Goal: Information Seeking & Learning: Learn about a topic

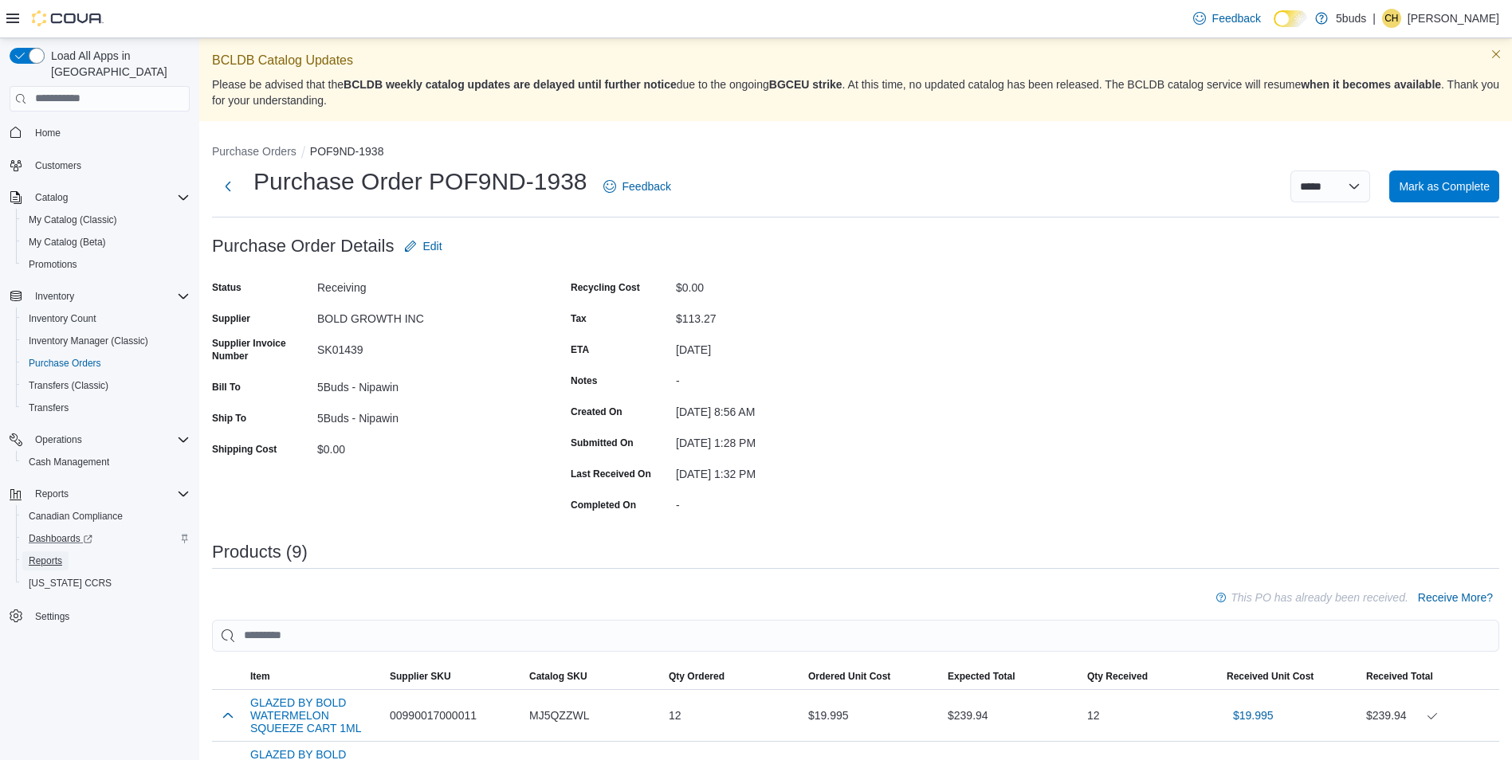
drag, startPoint x: 58, startPoint y: 550, endPoint x: 113, endPoint y: 514, distance: 65.7
click at [58, 555] on span "Reports" at bounding box center [45, 561] width 33 height 13
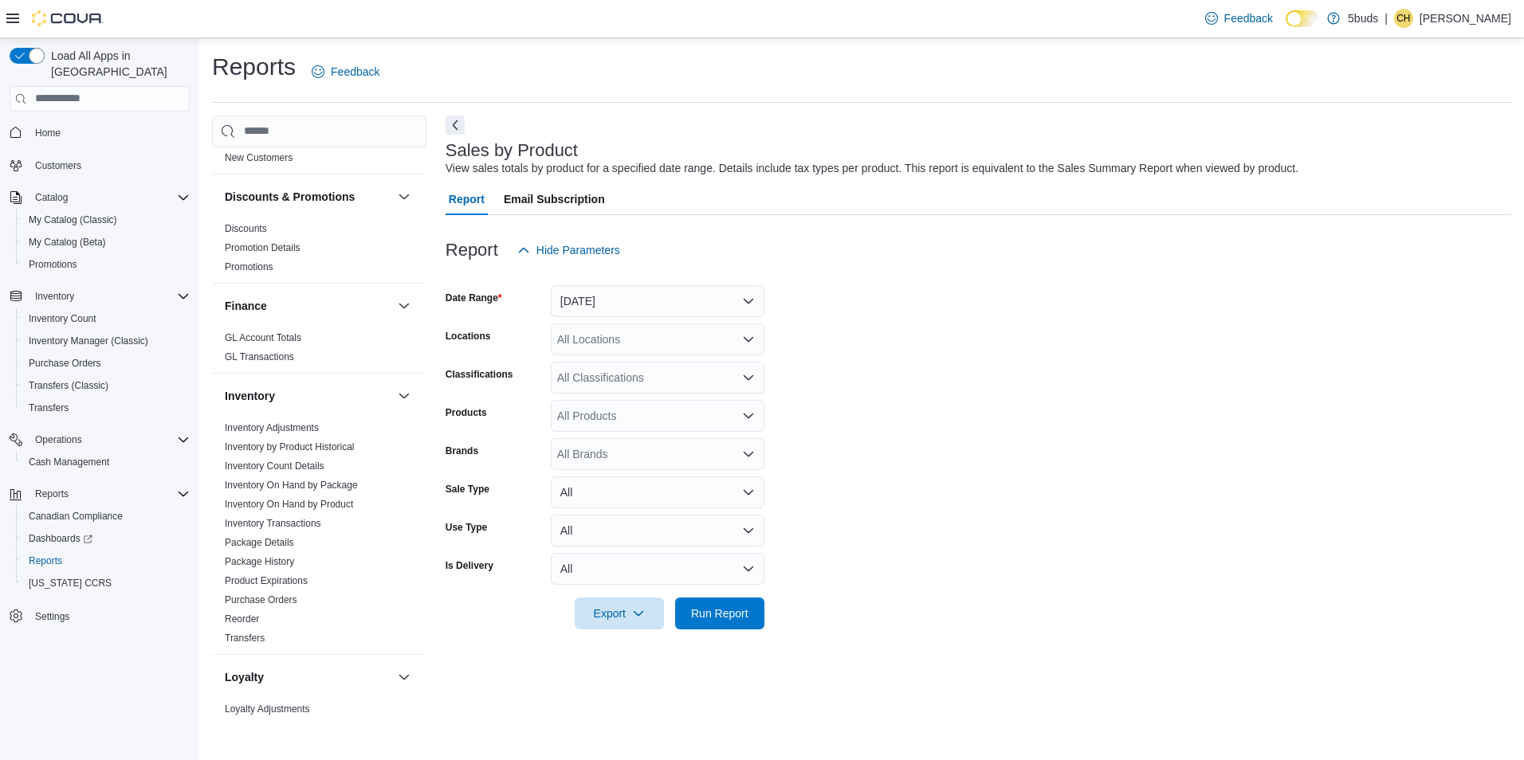
scroll to position [1152, 0]
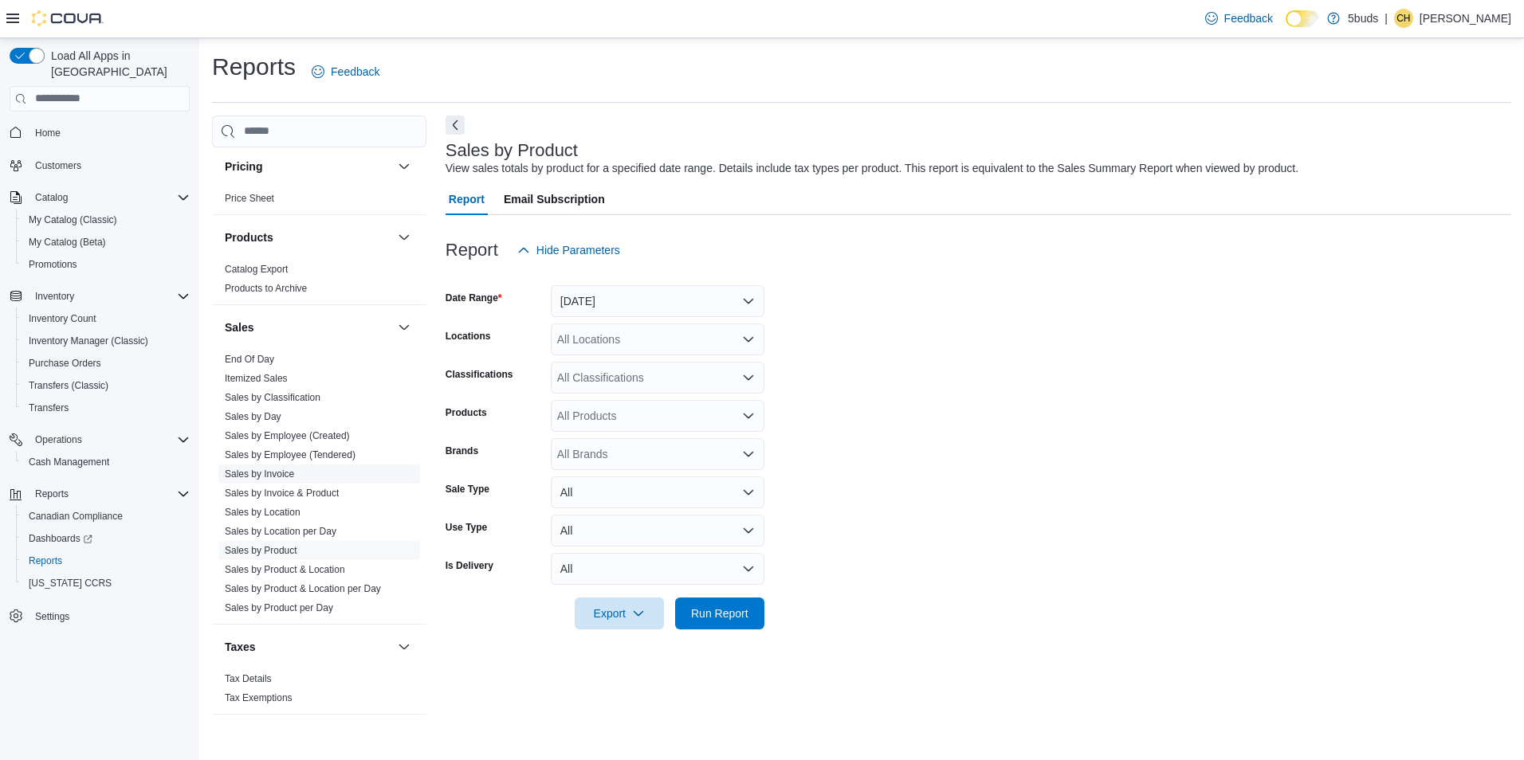
click at [277, 469] on link "Sales by Invoice" at bounding box center [259, 474] width 69 height 11
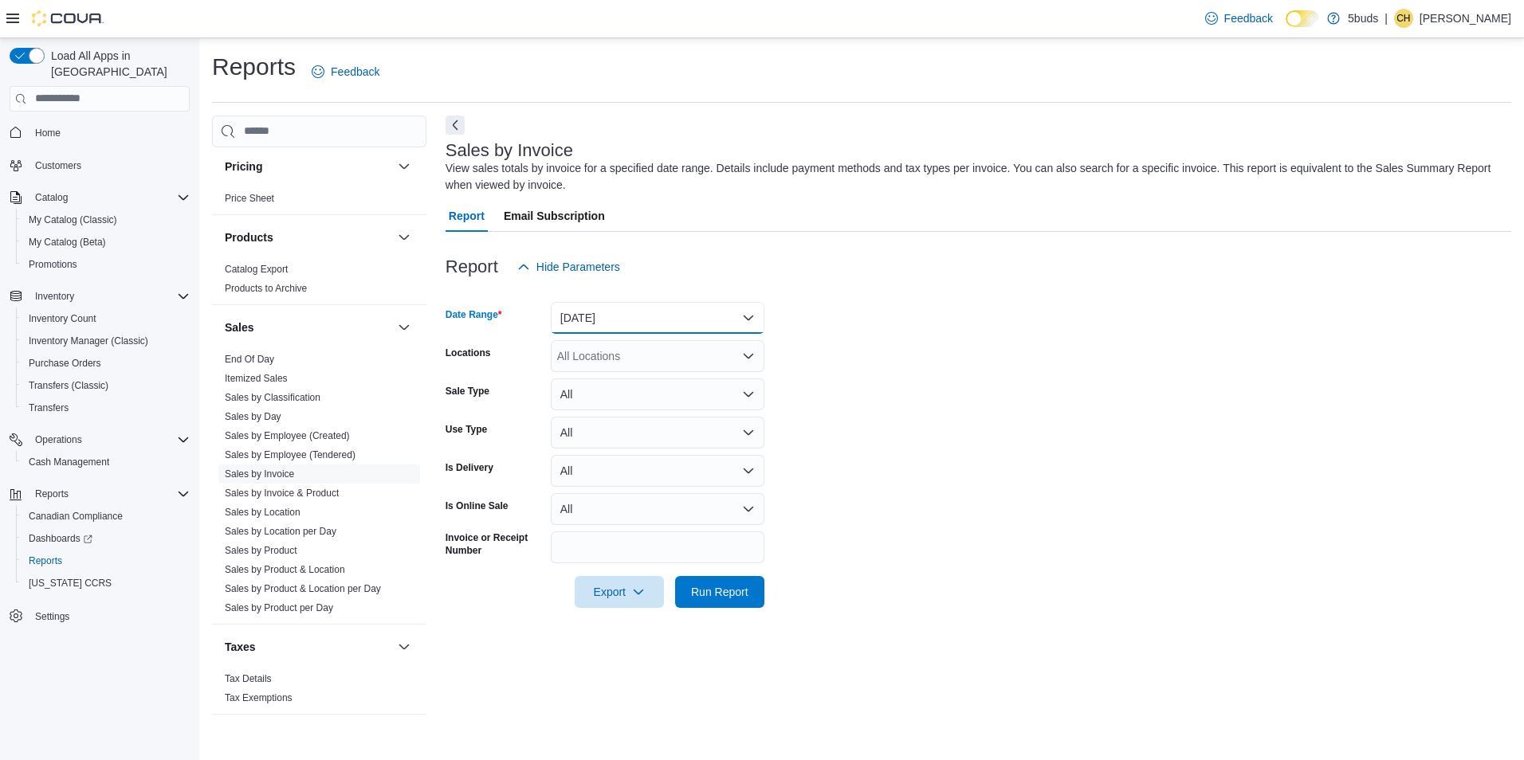
click at [752, 333] on button "[DATE]" at bounding box center [658, 318] width 214 height 32
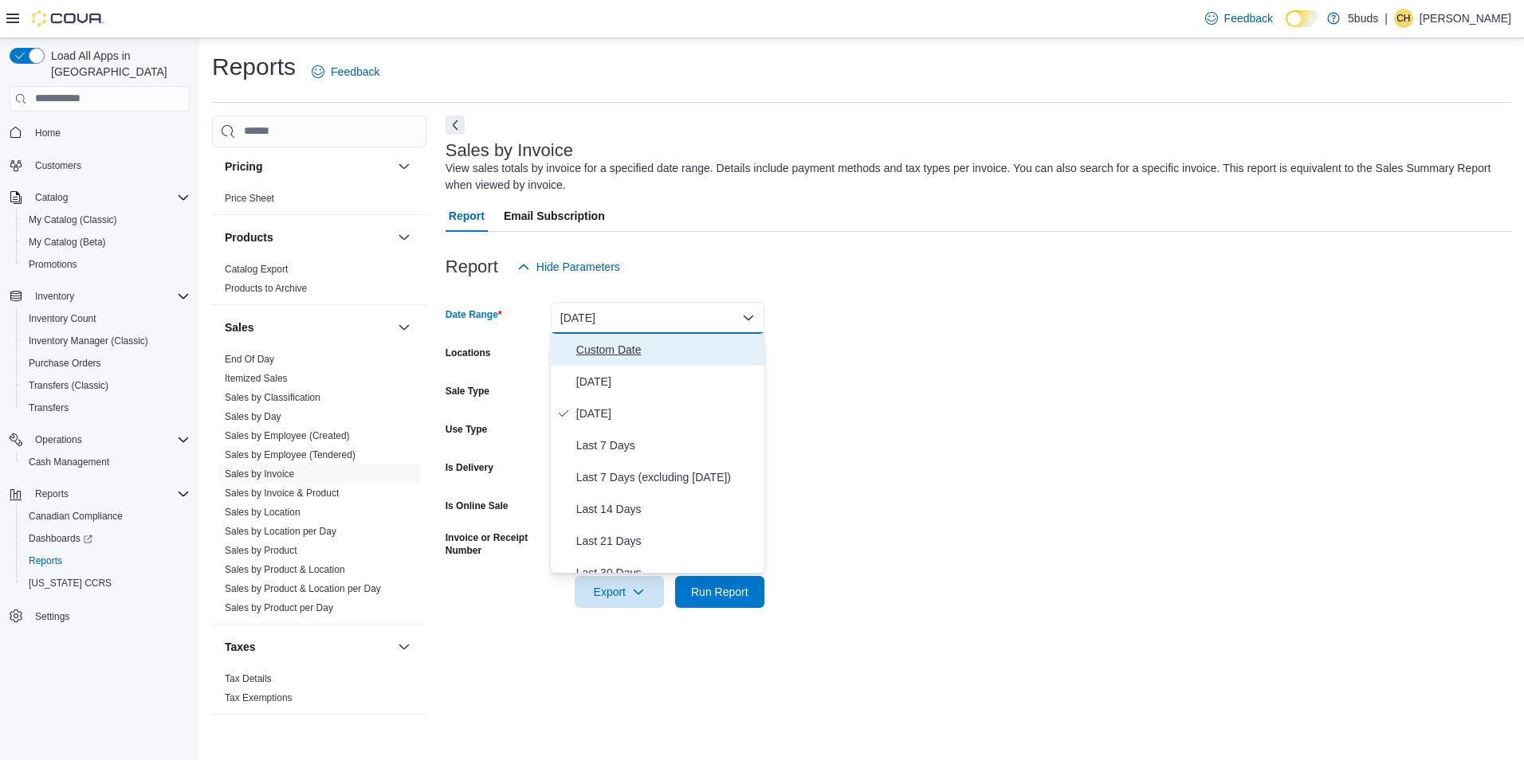
click at [689, 364] on button "Custom Date" at bounding box center [658, 350] width 214 height 32
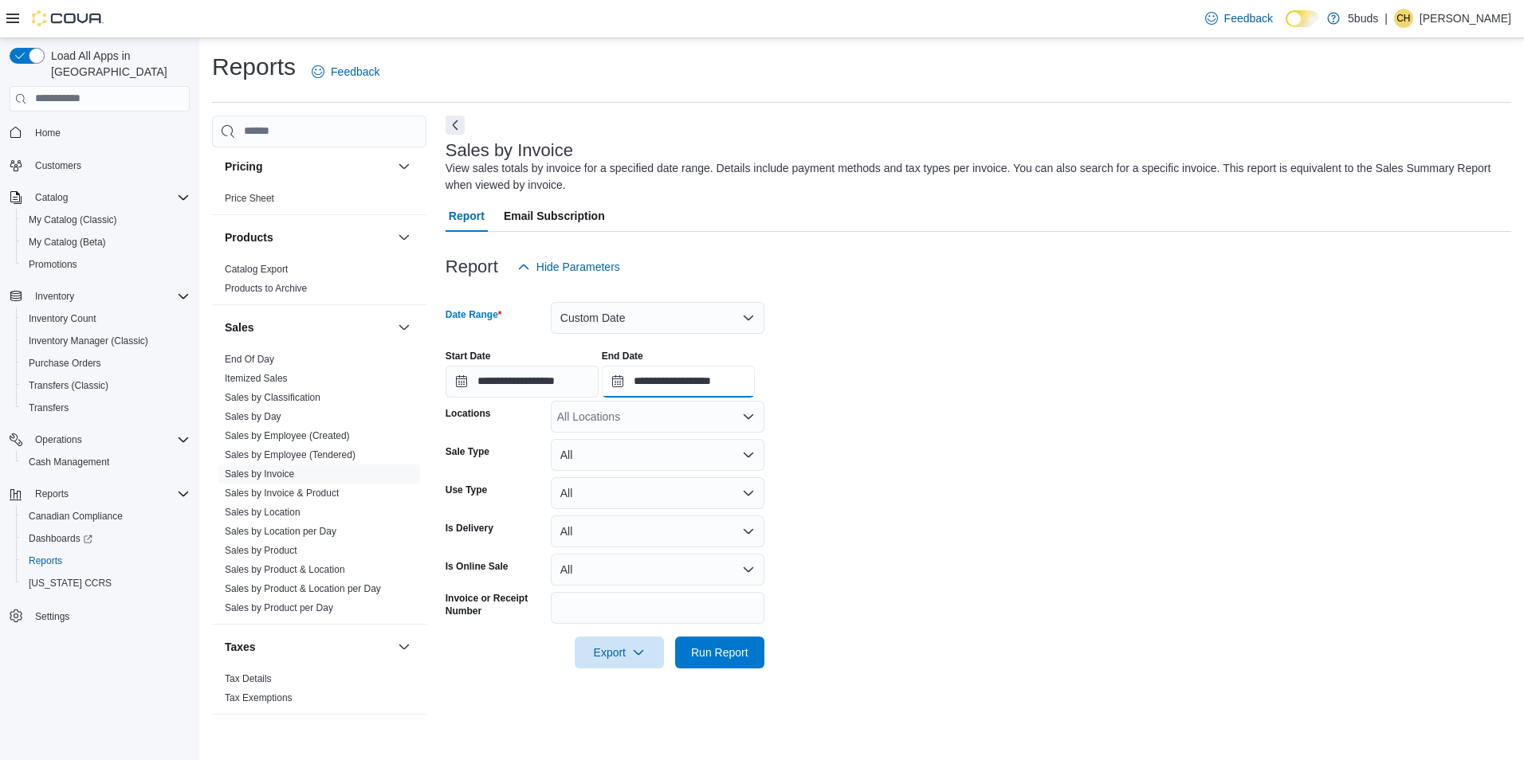
click at [755, 381] on input "**********" at bounding box center [678, 382] width 153 height 32
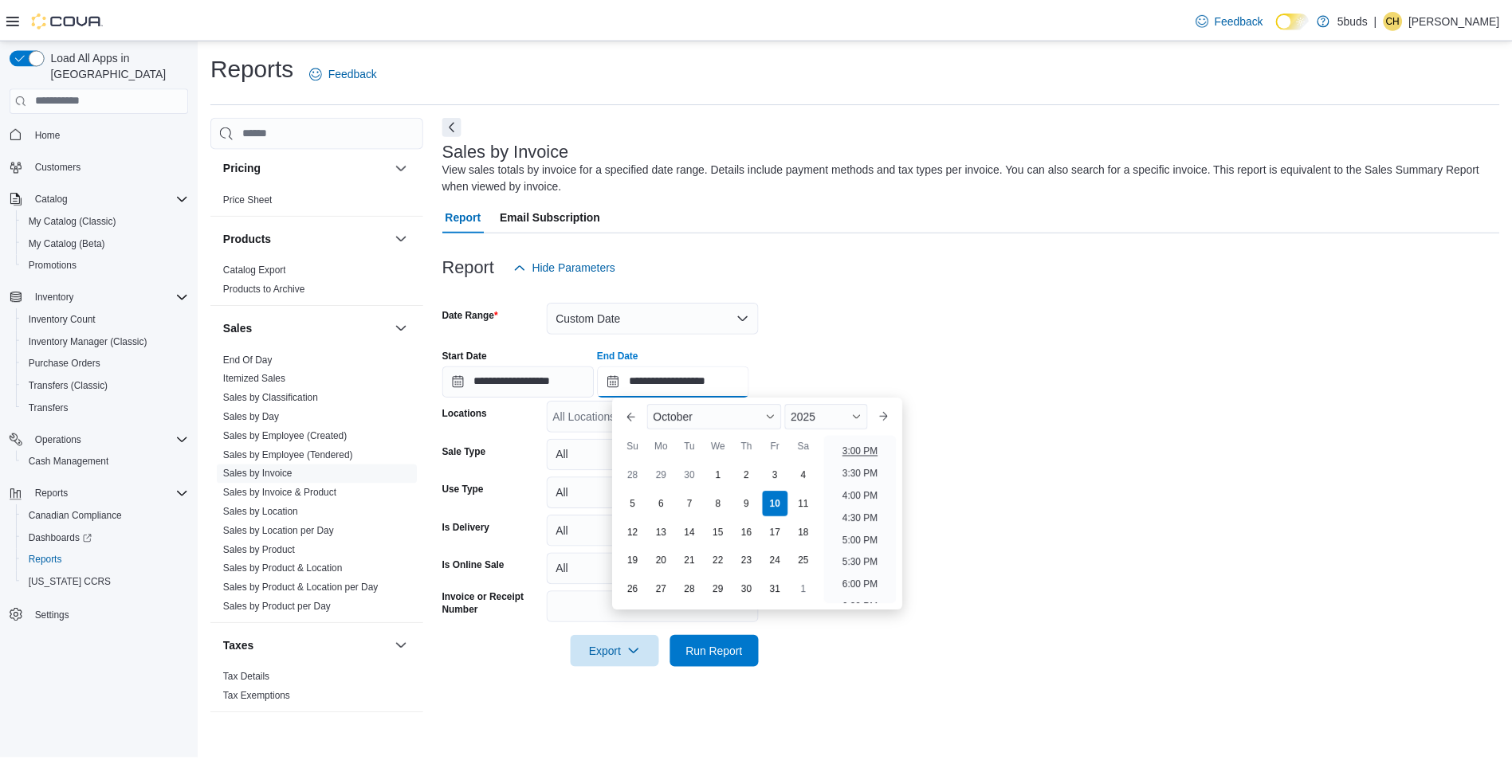
scroll to position [587, 0]
click at [877, 493] on li "2:00 PM" at bounding box center [866, 486] width 49 height 19
type input "**********"
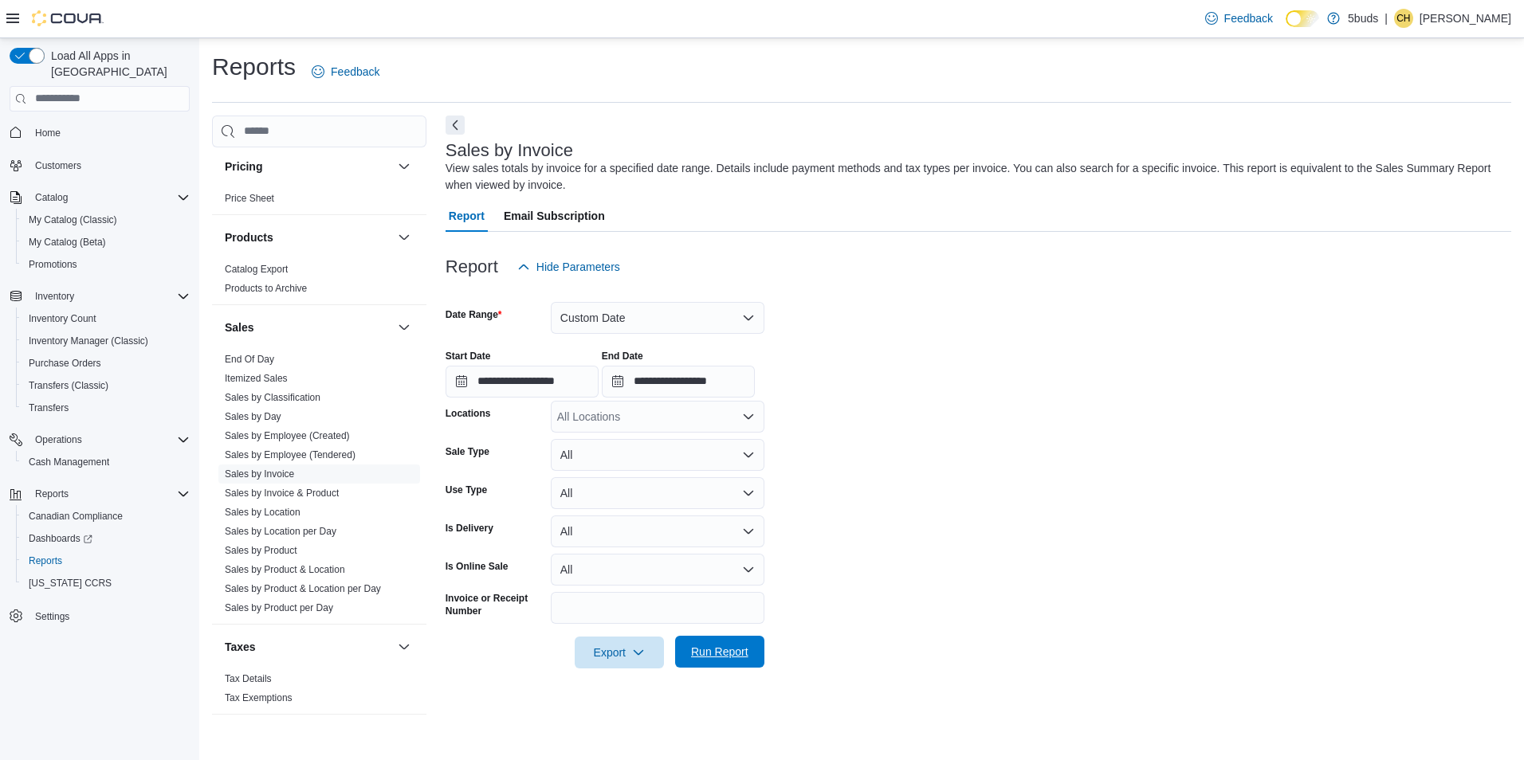
click at [744, 638] on span "Run Report" at bounding box center [720, 652] width 70 height 32
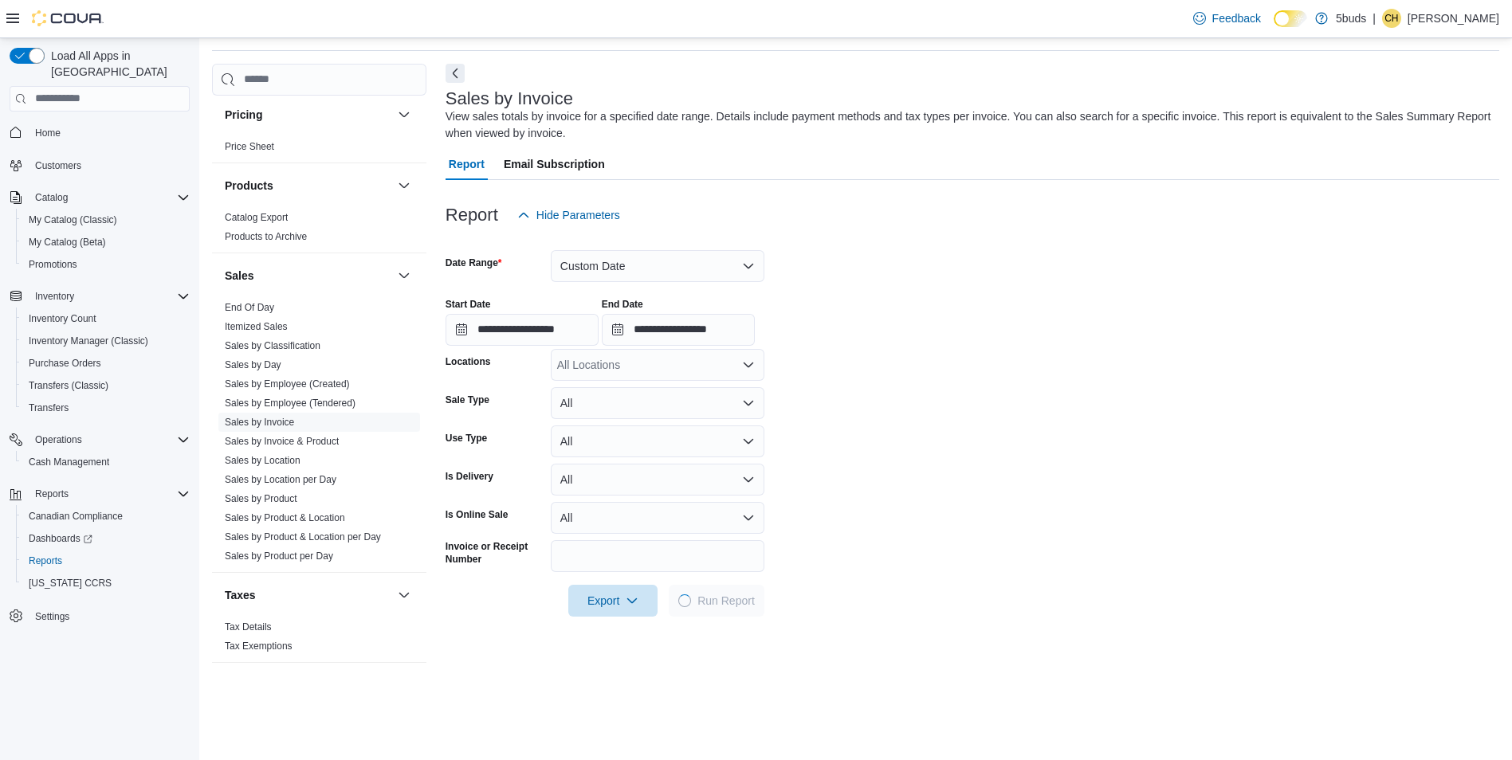
scroll to position [239, 0]
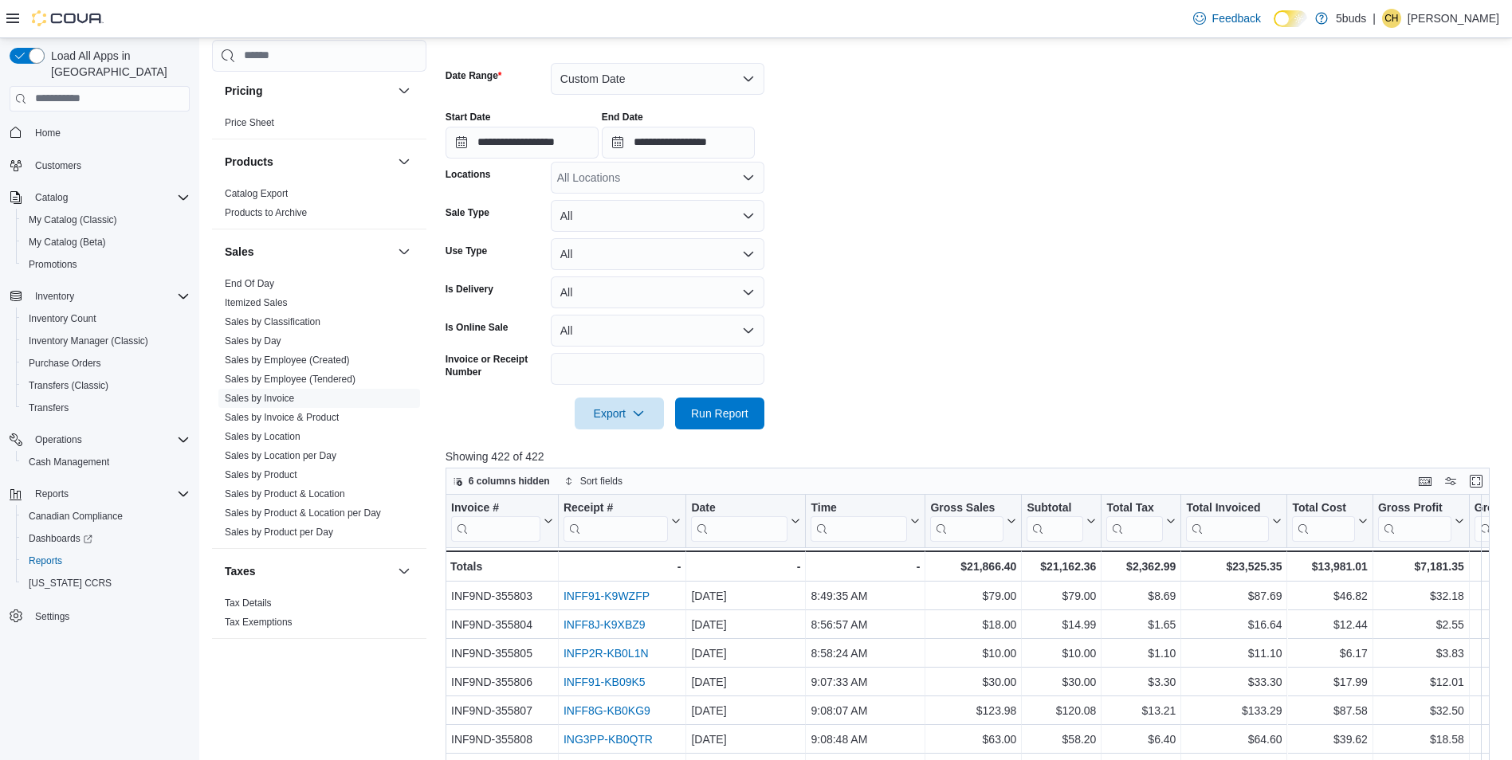
click at [737, 181] on div "All Locations" at bounding box center [658, 178] width 214 height 32
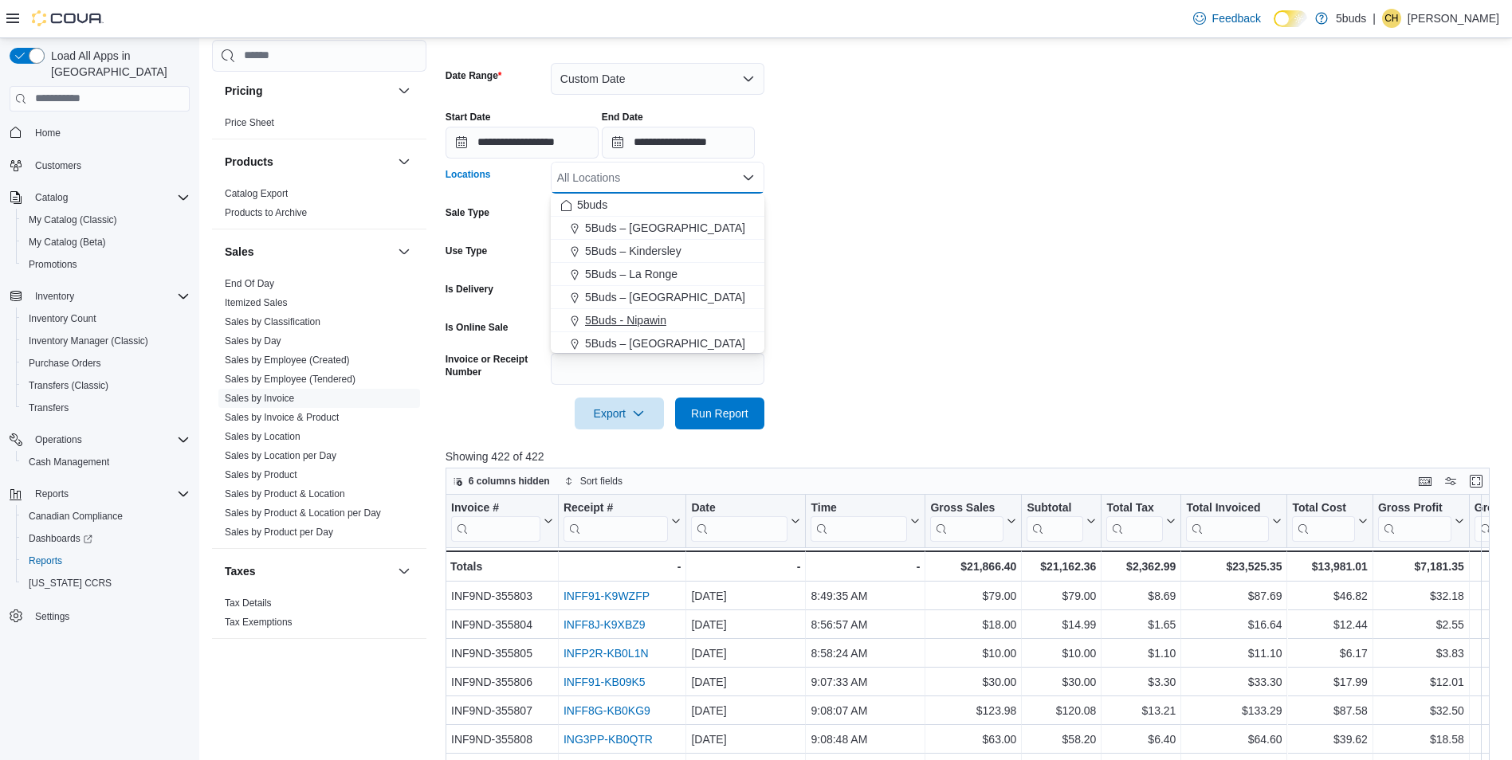
click at [650, 320] on span "5Buds - Nipawin" at bounding box center [625, 320] width 81 height 16
click at [716, 410] on span "Run Report" at bounding box center [719, 414] width 57 height 16
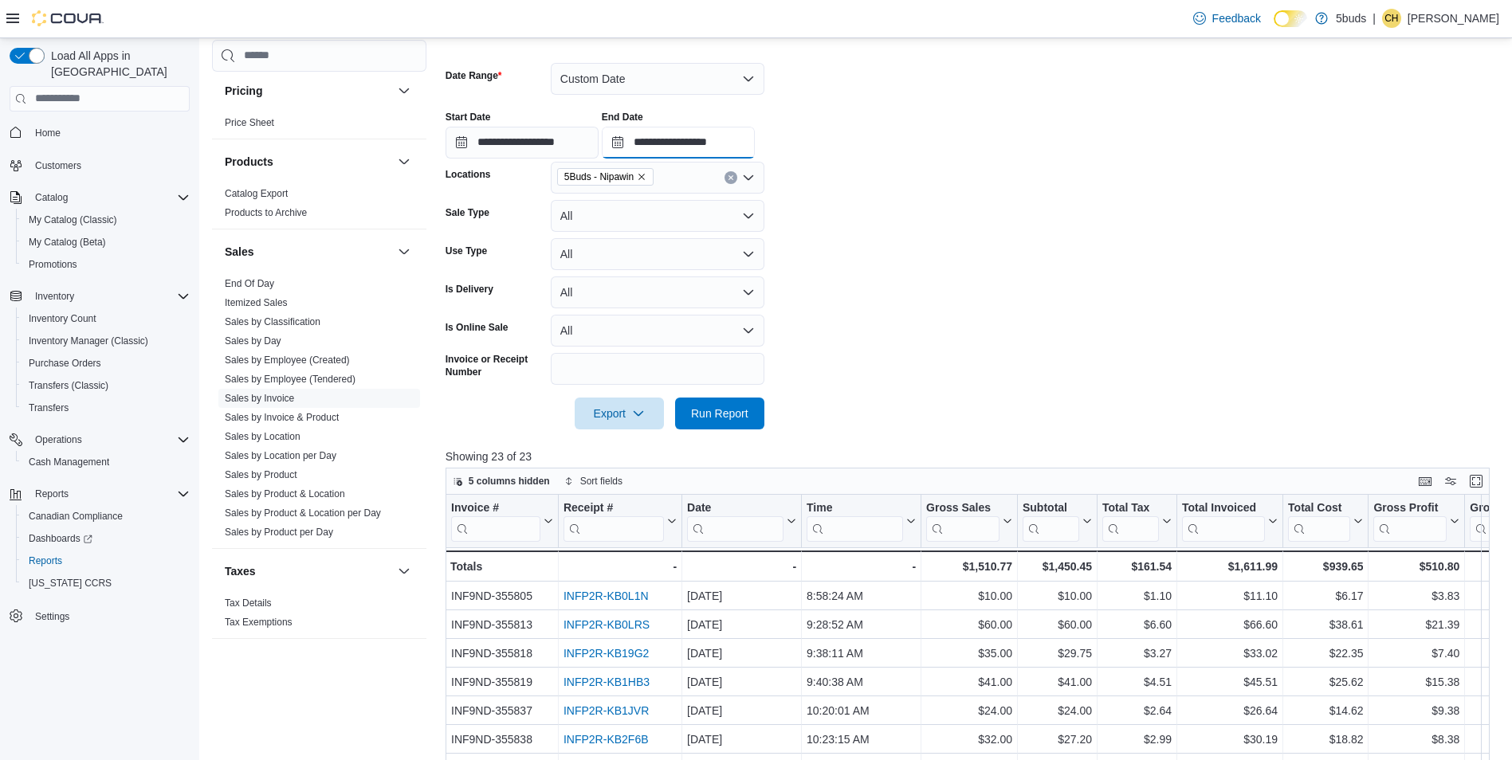
click at [755, 139] on input "**********" at bounding box center [678, 143] width 153 height 32
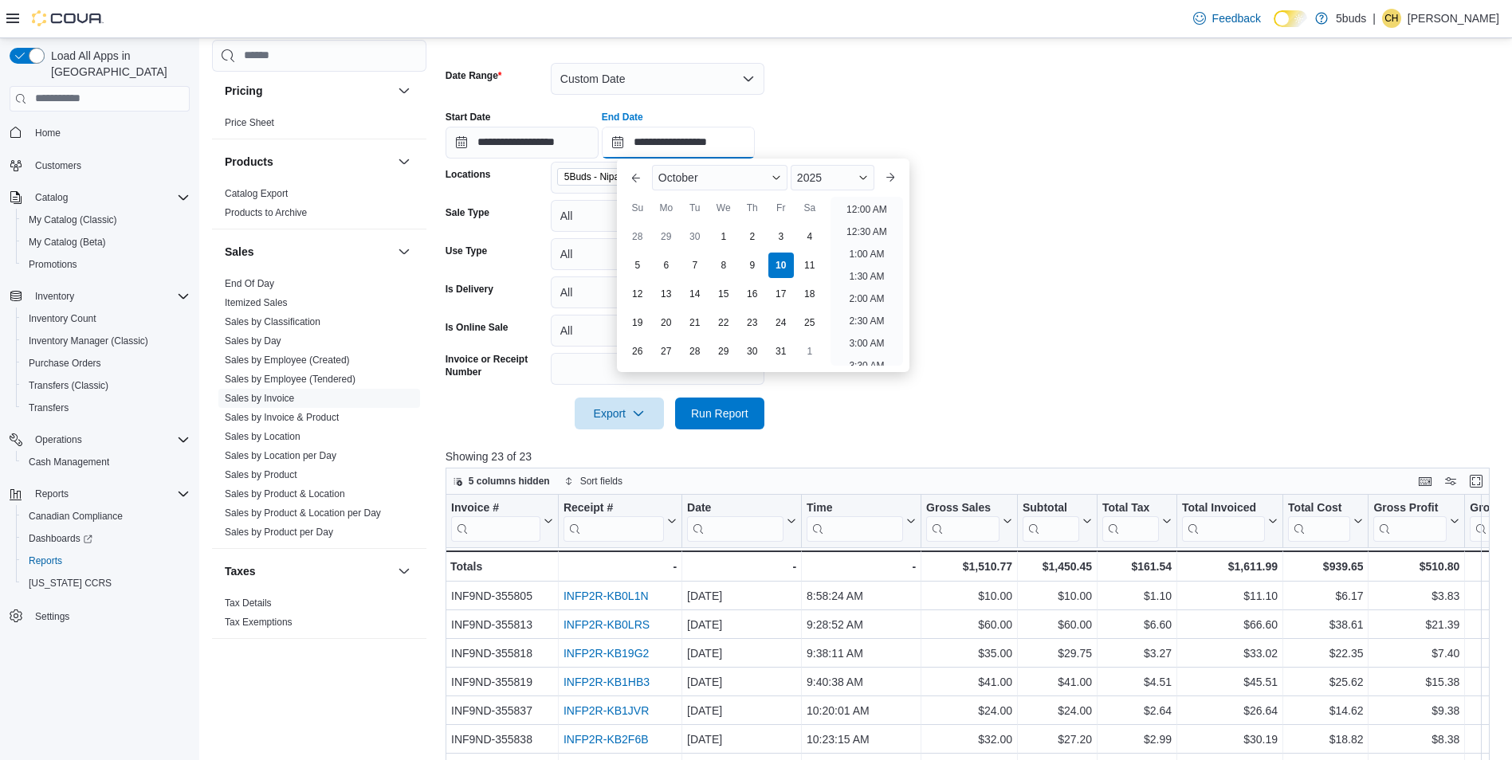
scroll to position [674, 0]
click at [60, 127] on span "Home" at bounding box center [48, 133] width 26 height 13
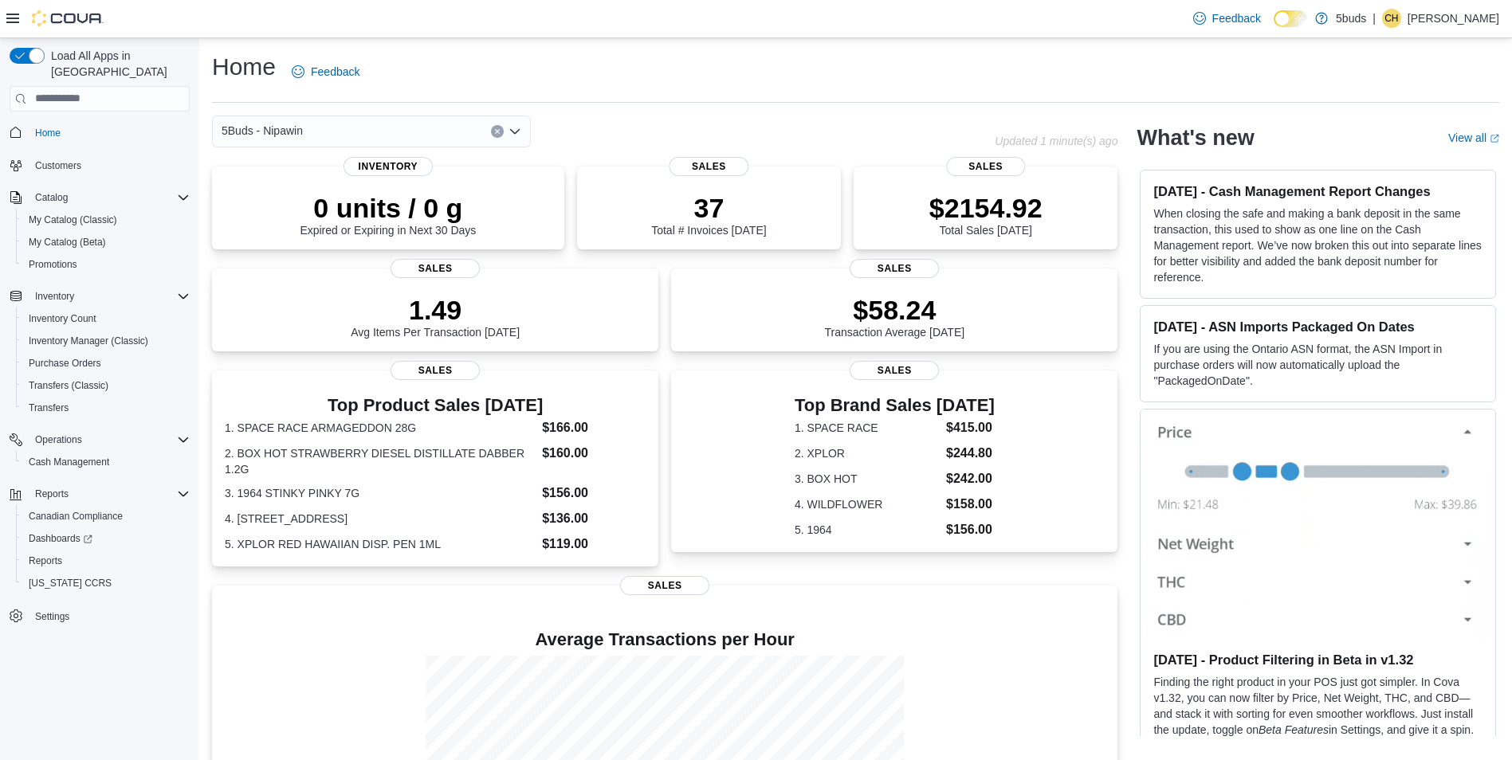
click at [384, 128] on div "5Buds - Nipawin" at bounding box center [371, 132] width 319 height 32
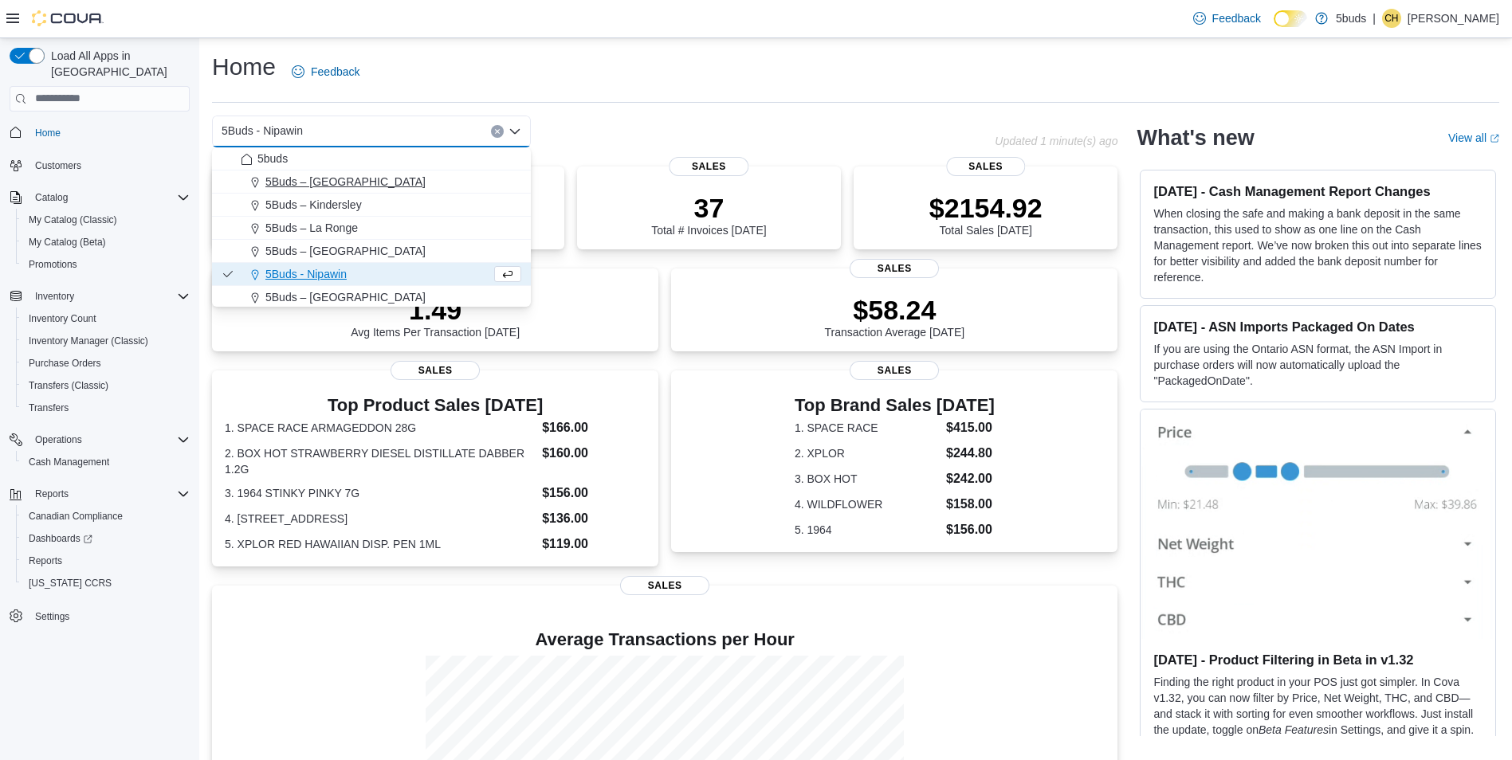
click at [344, 180] on span "5Buds – [GEOGRAPHIC_DATA]" at bounding box center [345, 182] width 160 height 16
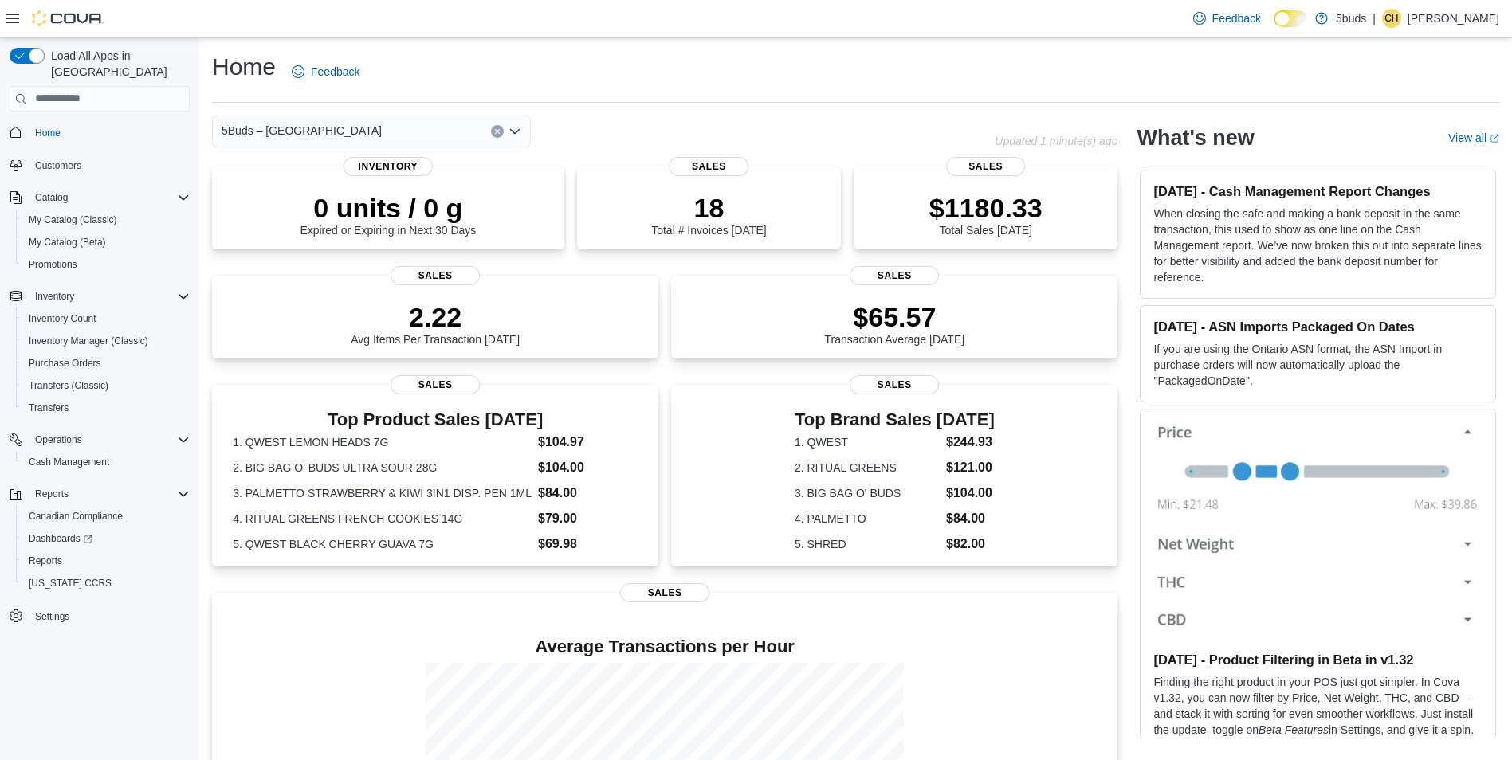
click at [342, 117] on div "5Buds – Humboldt Combo box. Selected. 5Buds – [GEOGRAPHIC_DATA]. Press Backspac…" at bounding box center [371, 132] width 319 height 32
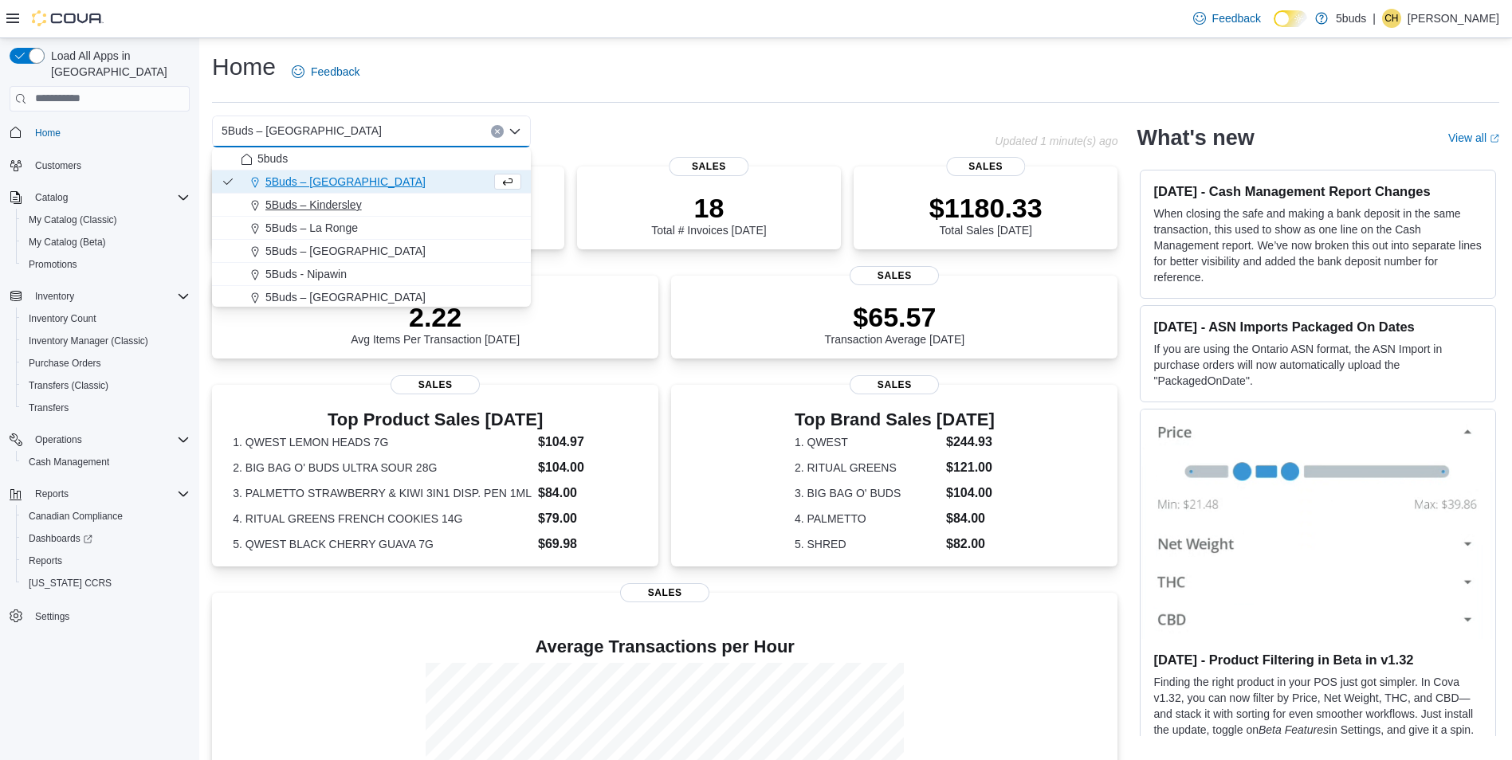
click at [326, 199] on span "5Buds – Kindersley" at bounding box center [313, 205] width 96 height 16
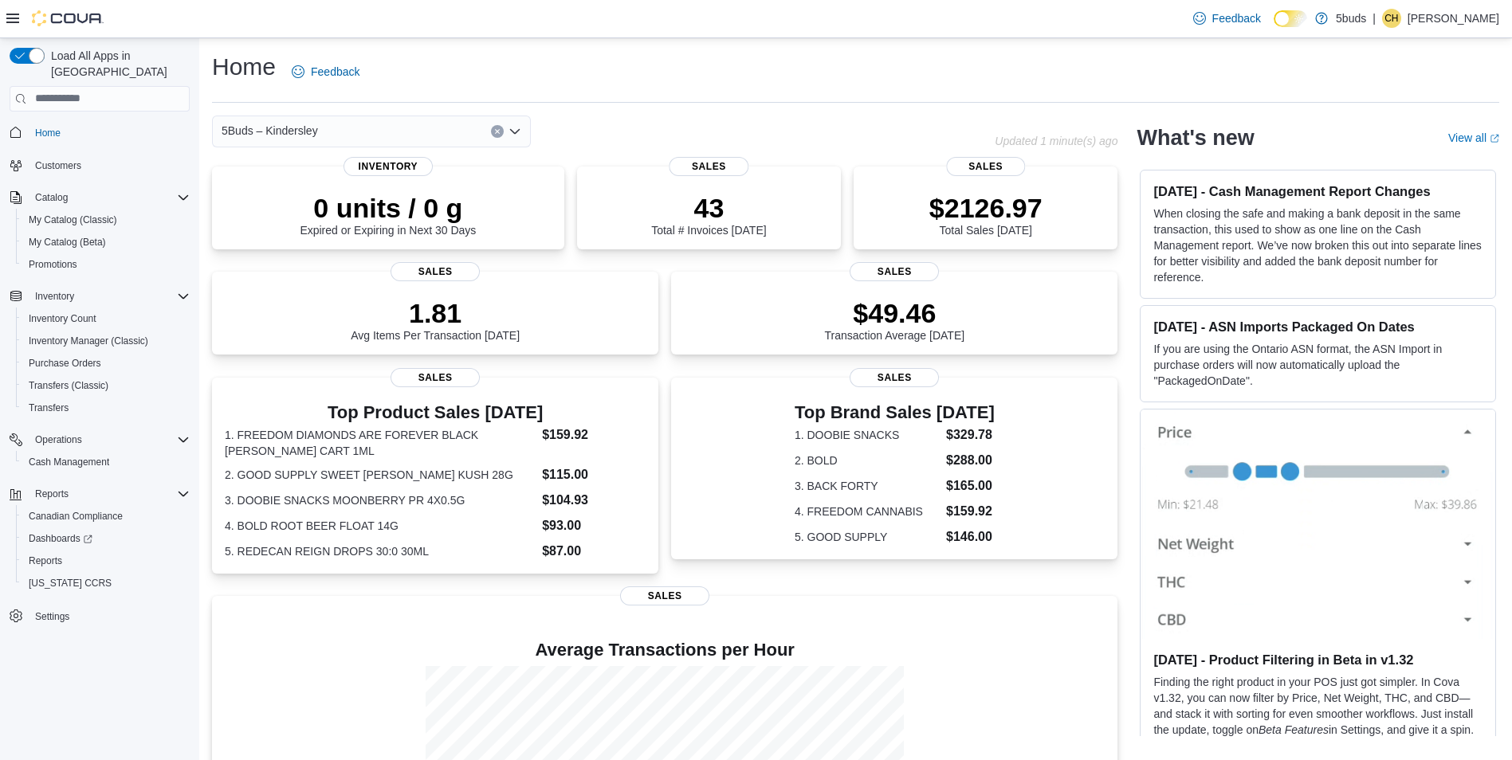
click at [353, 128] on div "5Buds – Kindersley" at bounding box center [371, 132] width 319 height 32
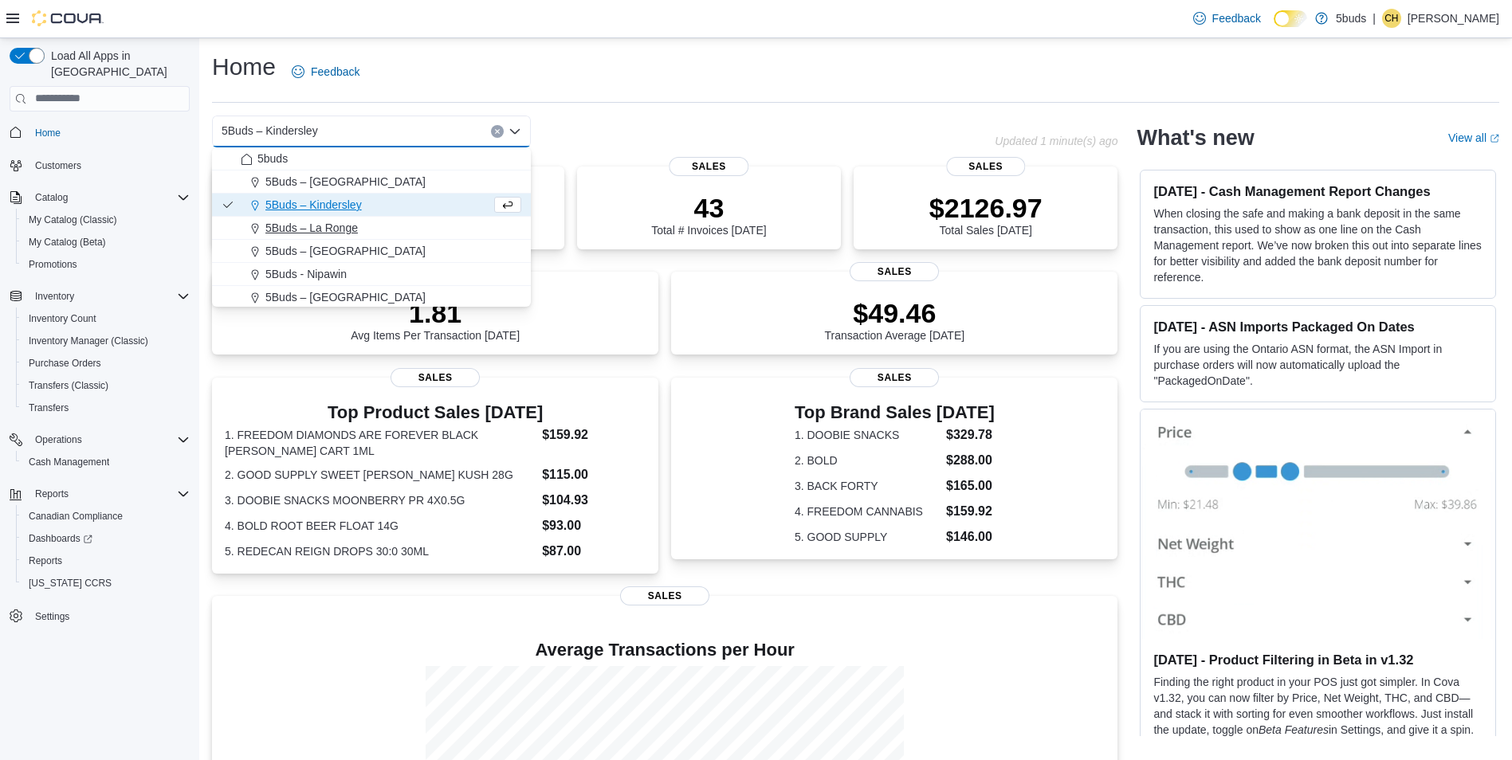
click at [317, 222] on span "5Buds – La Ronge" at bounding box center [311, 228] width 92 height 16
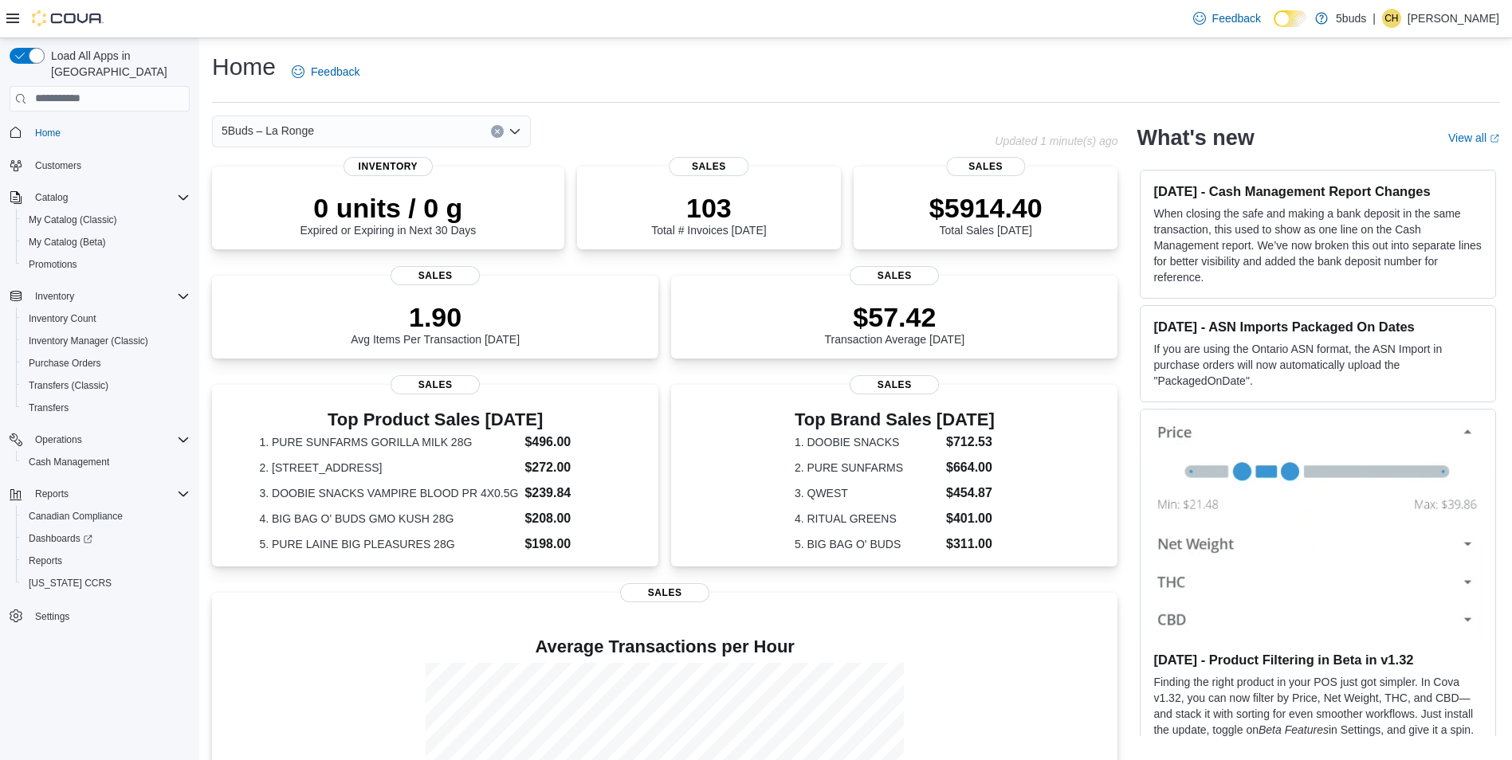
click at [343, 135] on div "5Buds – La Ronge" at bounding box center [371, 132] width 319 height 32
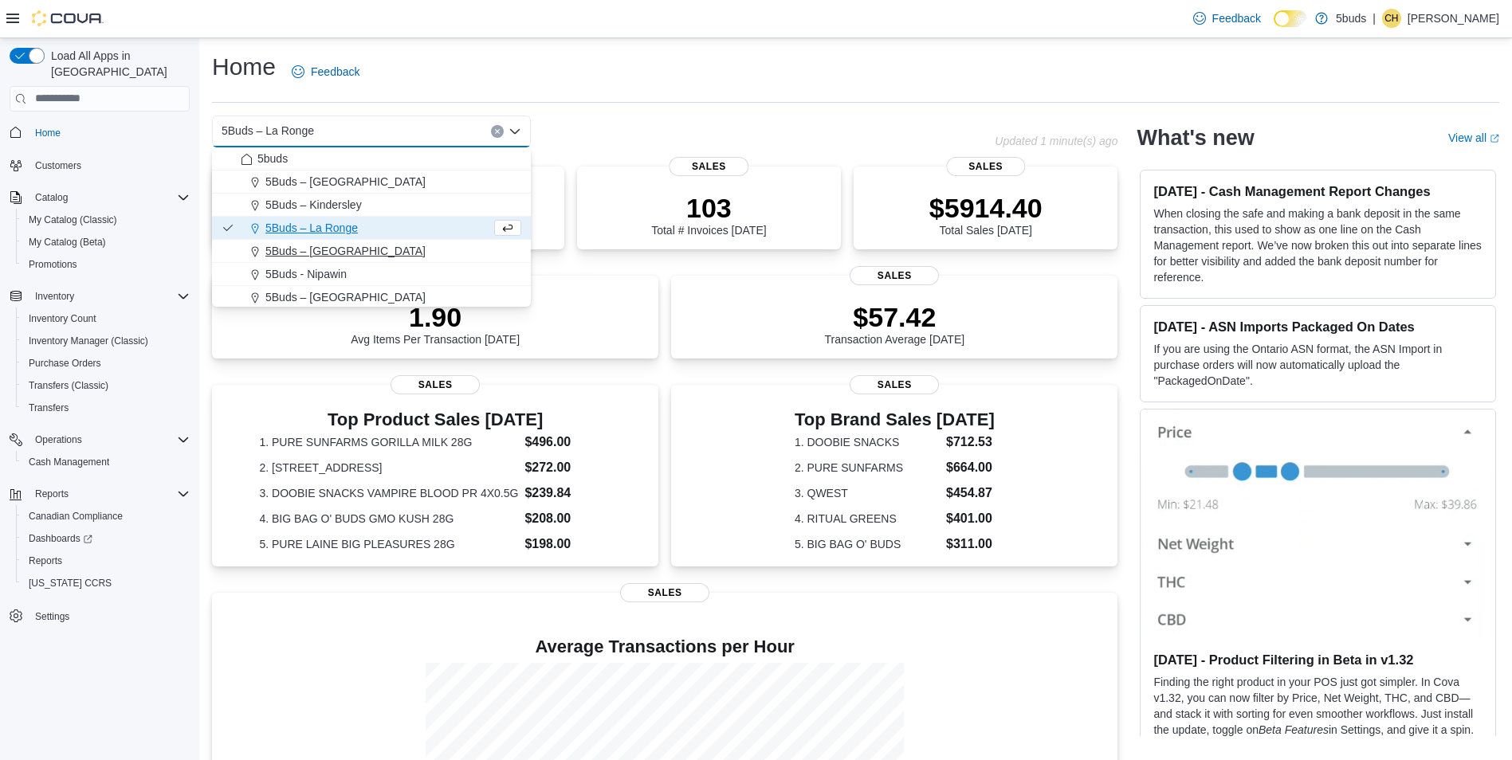
click at [330, 251] on span "5Buds – [GEOGRAPHIC_DATA]" at bounding box center [345, 251] width 160 height 16
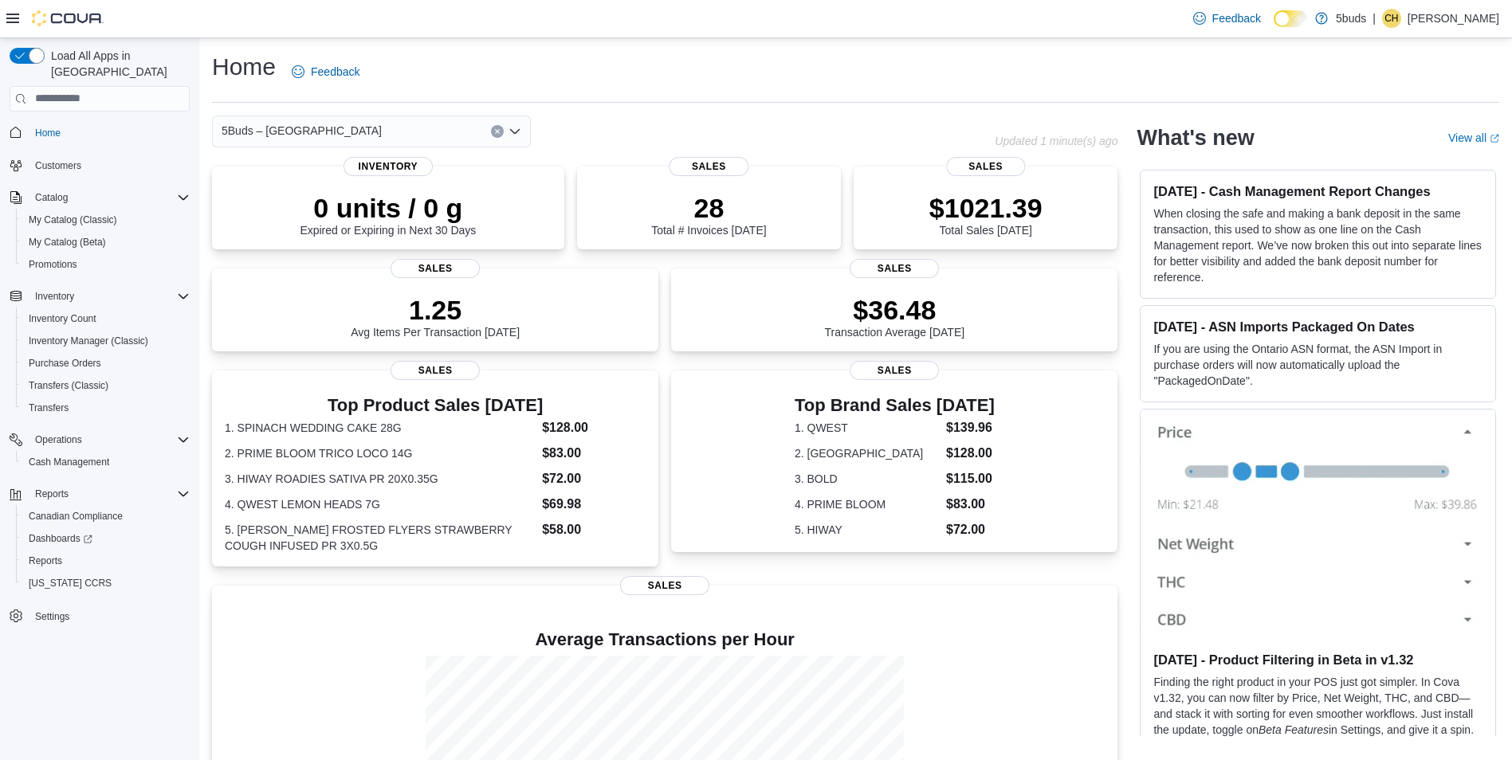
click at [383, 129] on div "5Buds – [GEOGRAPHIC_DATA]" at bounding box center [371, 132] width 319 height 32
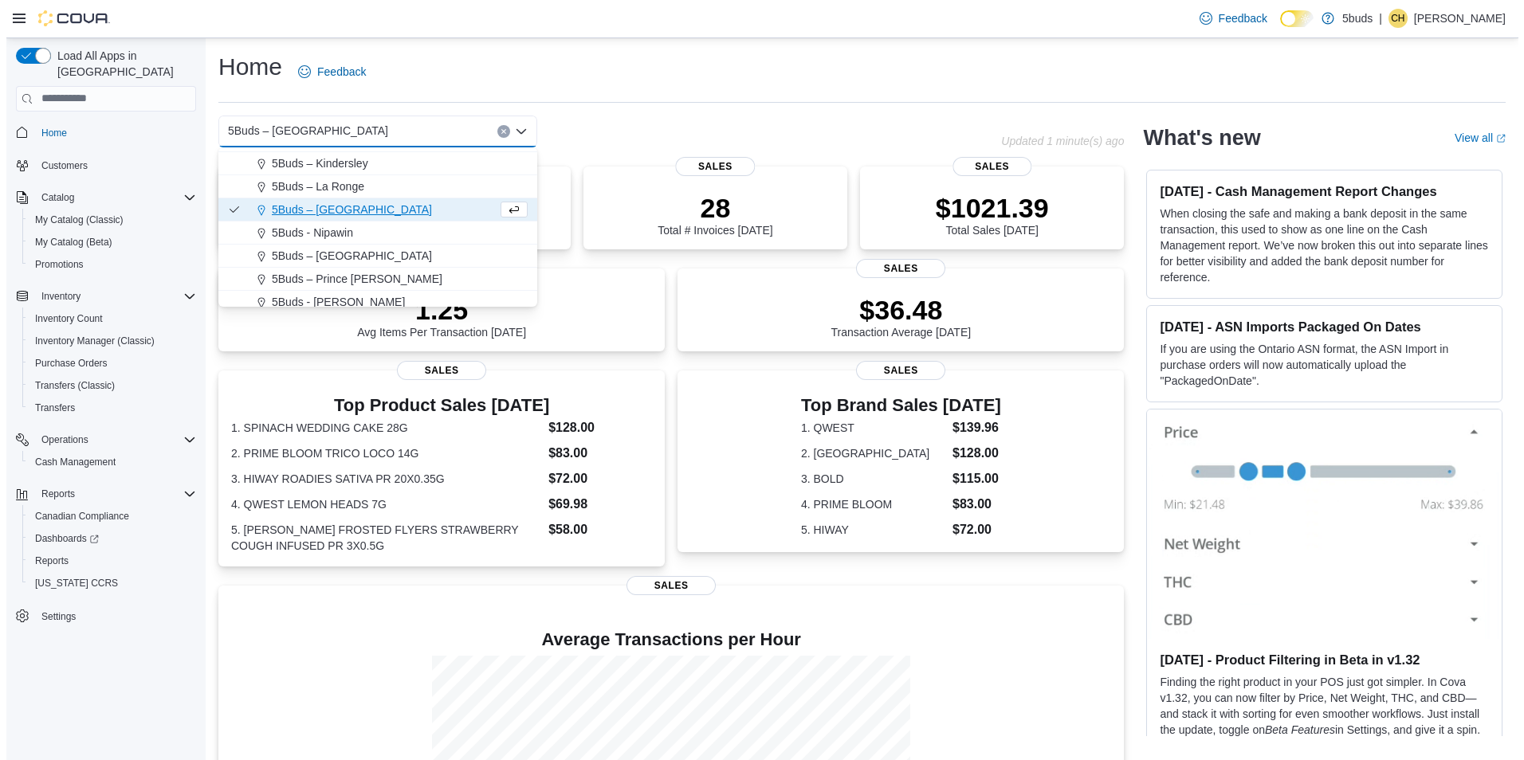
scroll to position [80, 0]
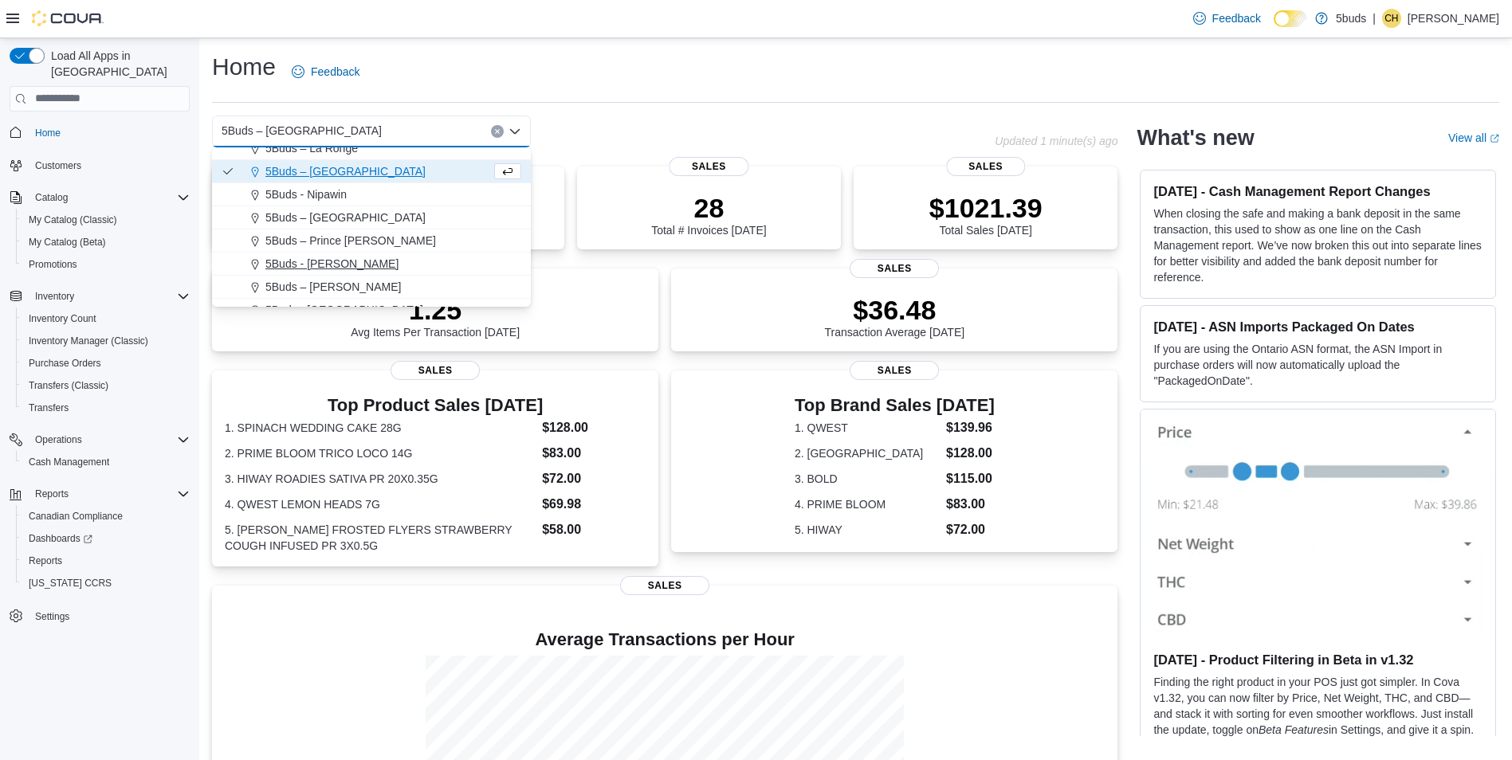
click at [337, 257] on span "5Buds - [PERSON_NAME]" at bounding box center [331, 264] width 133 height 16
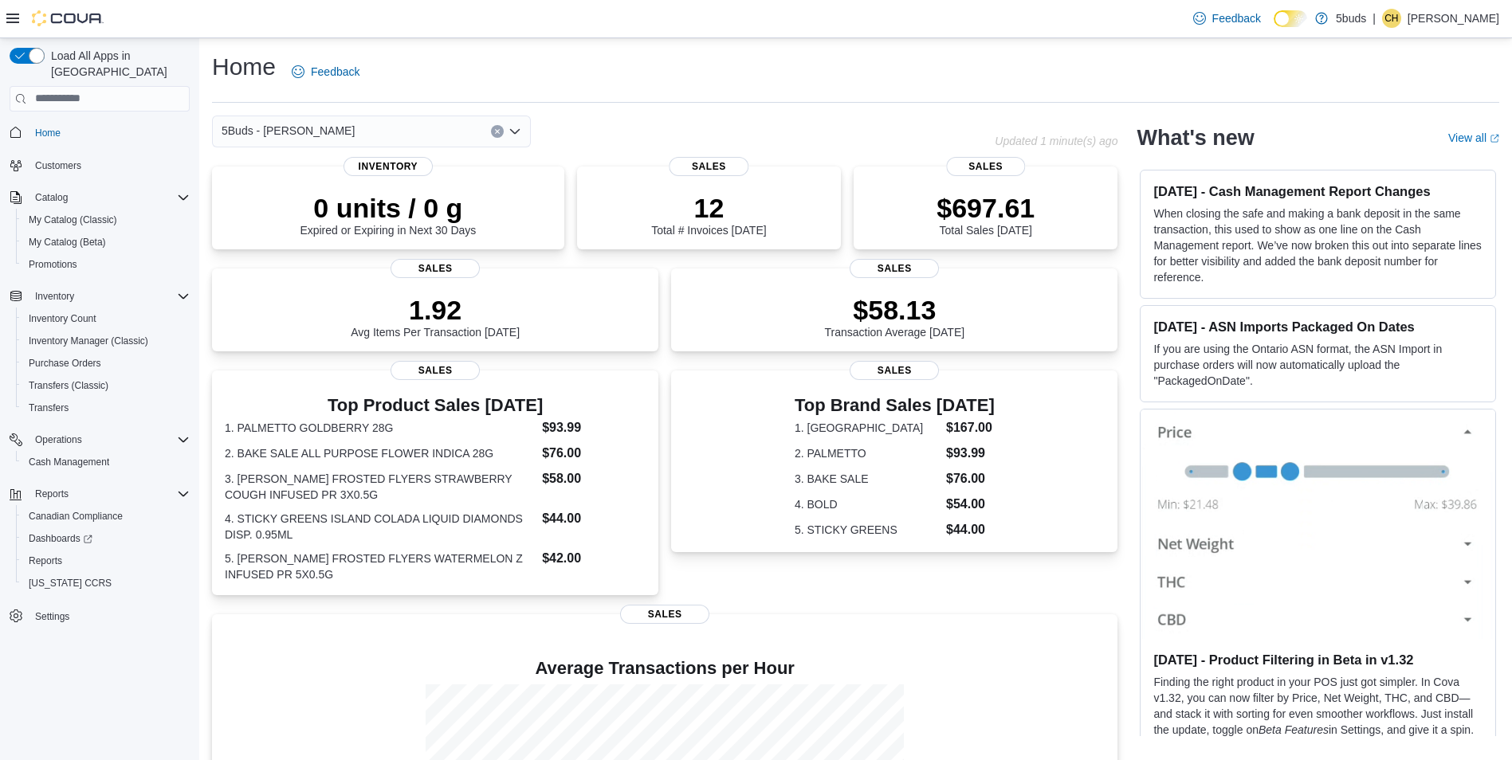
click at [386, 132] on div "5Buds - [PERSON_NAME] Combo box. Selected. 5Buds - [GEOGRAPHIC_DATA]. Press Bac…" at bounding box center [371, 132] width 319 height 32
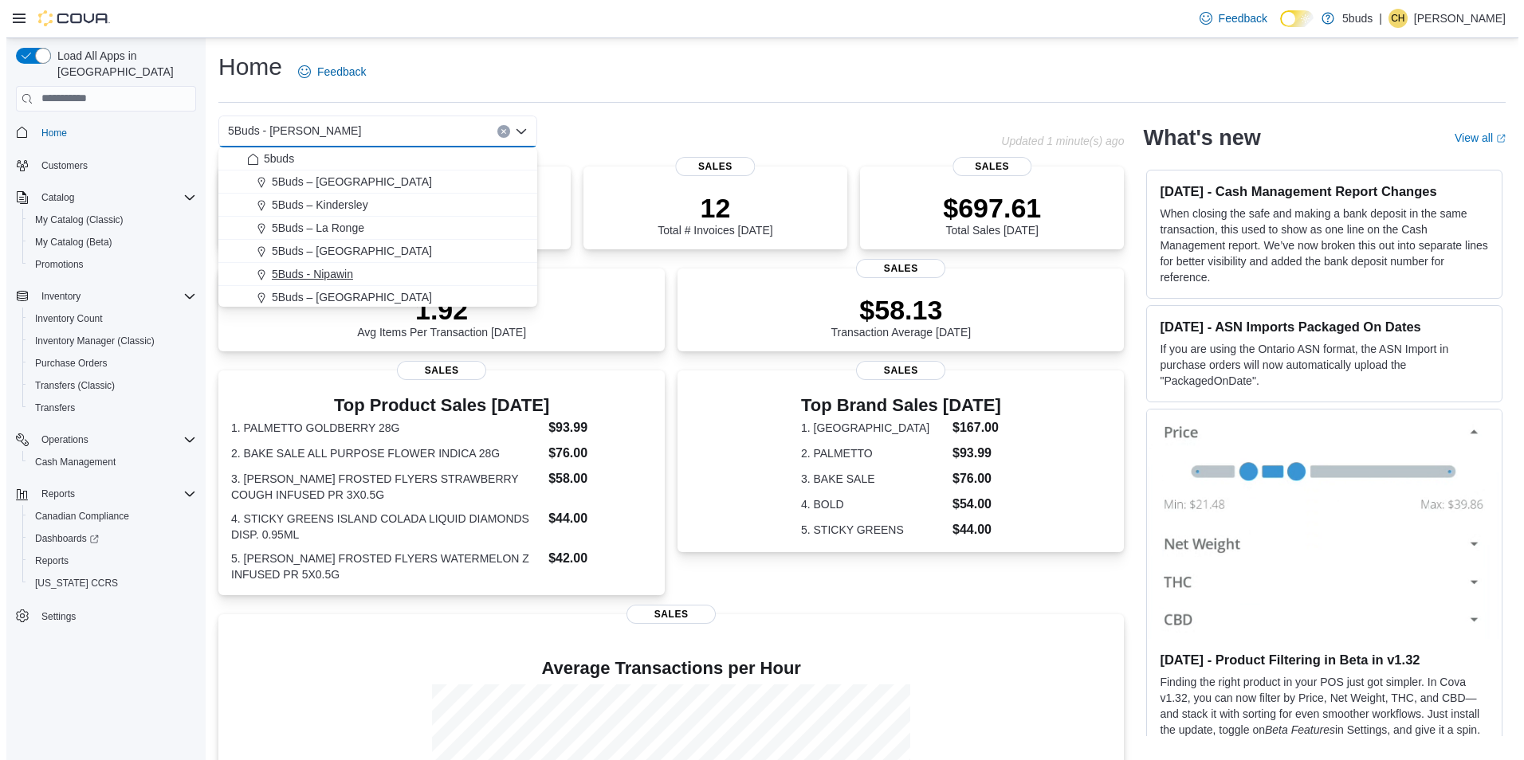
scroll to position [80, 0]
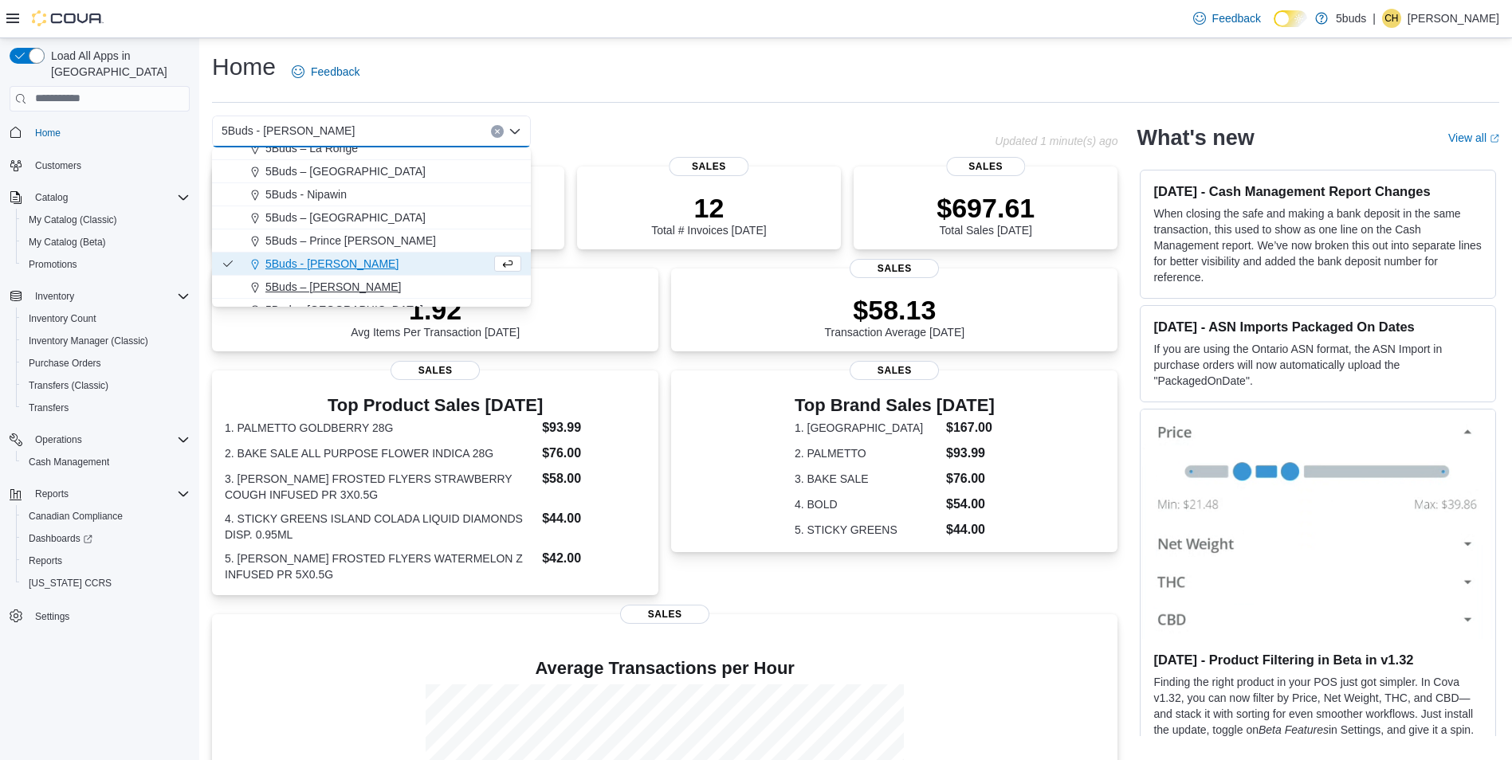
click at [308, 282] on span "5Buds – [PERSON_NAME]" at bounding box center [332, 287] width 135 height 16
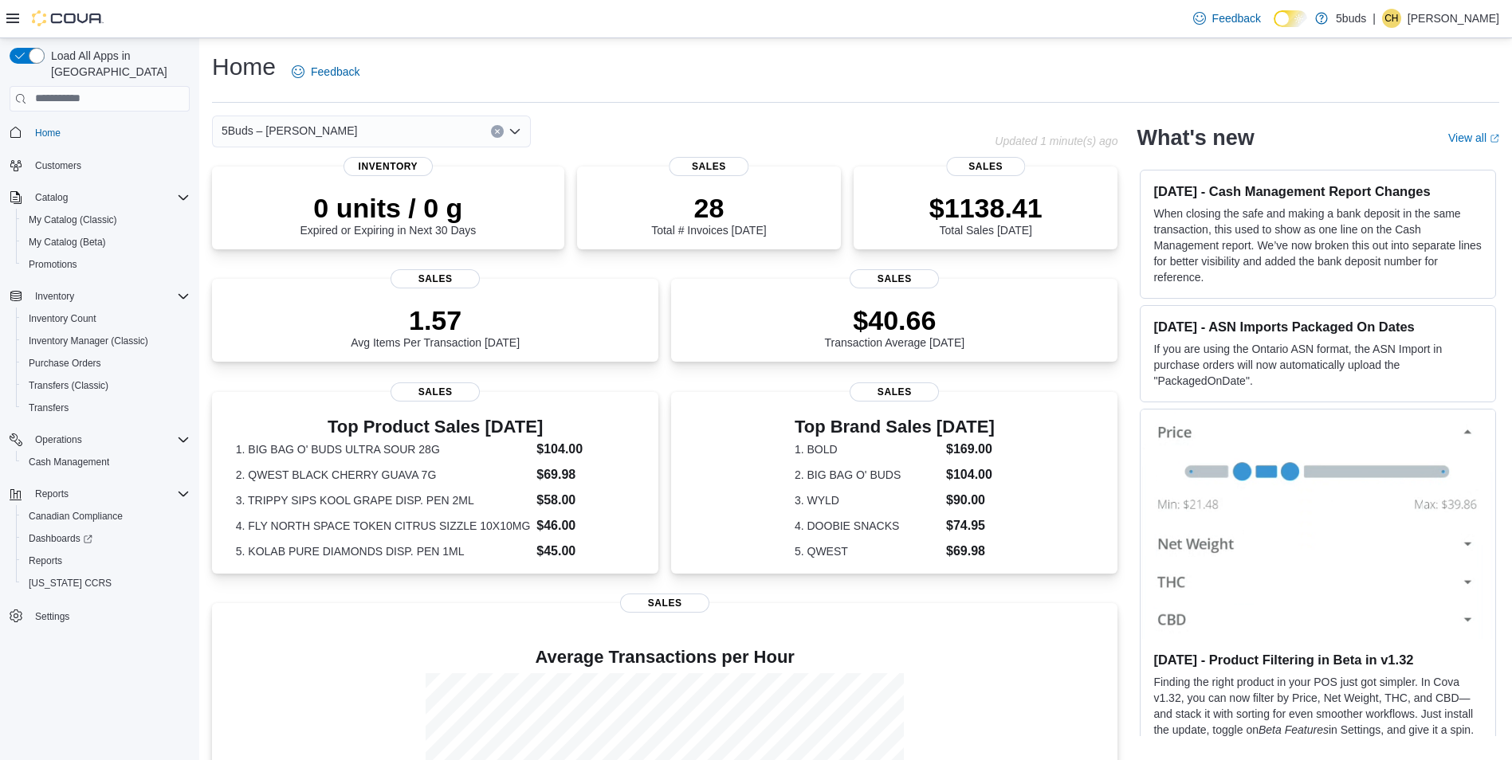
click at [366, 116] on div "5Buds – [PERSON_NAME]" at bounding box center [371, 132] width 319 height 32
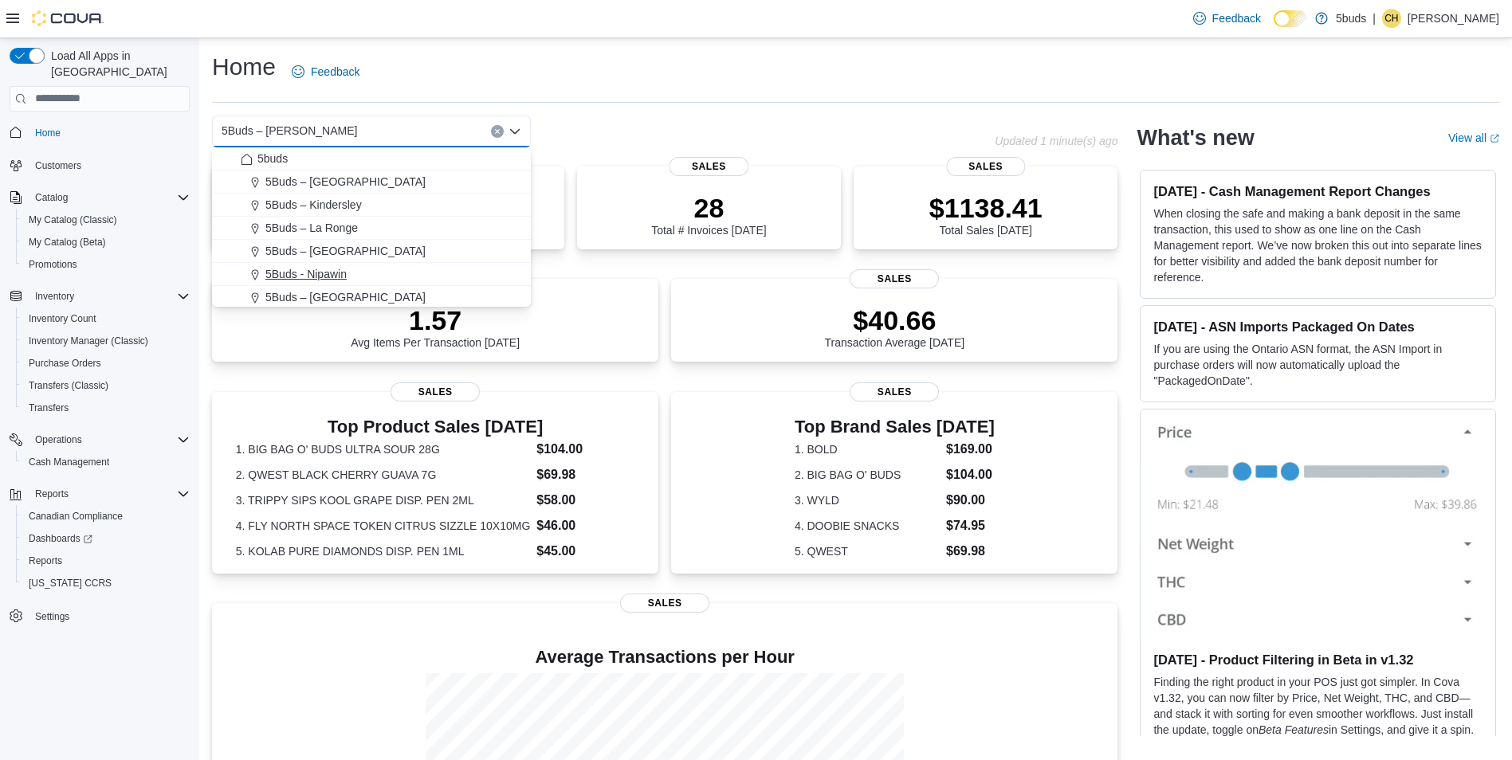
click at [329, 269] on span "5Buds - Nipawin" at bounding box center [305, 274] width 81 height 16
